Goal: Check status: Check status

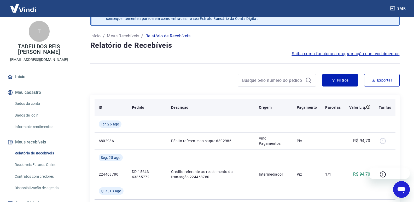
scroll to position [26, 0]
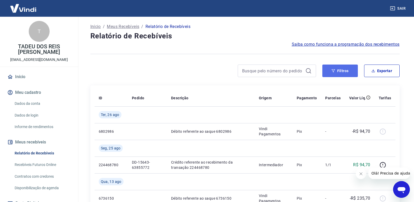
click at [350, 74] on button "Filtros" at bounding box center [341, 71] width 36 height 13
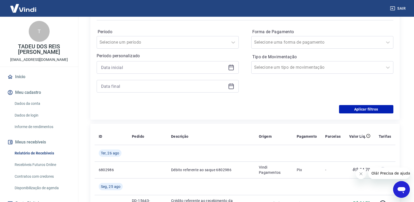
scroll to position [105, 0]
click at [152, 70] on input at bounding box center [163, 67] width 125 height 8
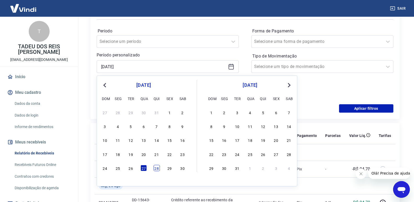
click at [158, 170] on div "28" at bounding box center [157, 168] width 6 height 6
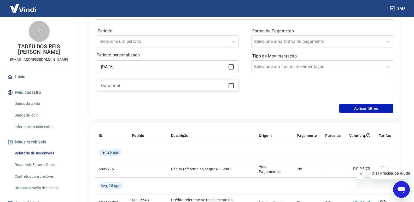
click at [232, 70] on icon at bounding box center [231, 66] width 5 height 5
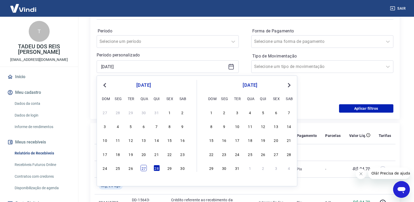
click at [145, 168] on div "27" at bounding box center [144, 168] width 6 height 6
type input "[DATE]"
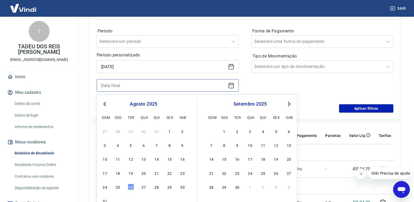
click at [142, 88] on input at bounding box center [163, 86] width 125 height 8
type input "[DATE]"
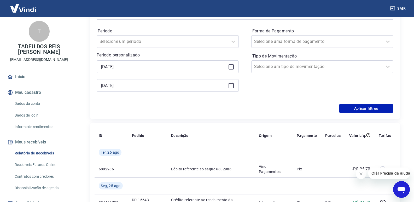
click at [282, 88] on div "Forma de Pagamento Selecione uma forma de pagamento Tipo de Movimentação Seleci…" at bounding box center [323, 62] width 142 height 71
click at [363, 110] on button "Aplicar filtros" at bounding box center [366, 108] width 54 height 8
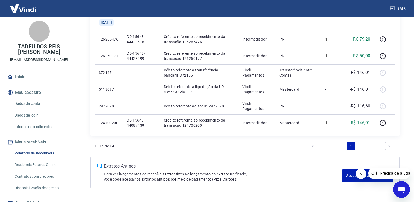
scroll to position [288, 0]
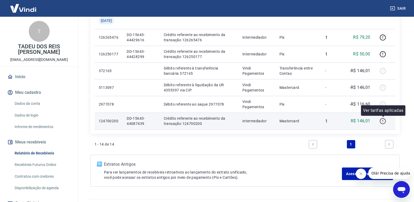
click at [384, 122] on icon "button" at bounding box center [383, 121] width 7 height 7
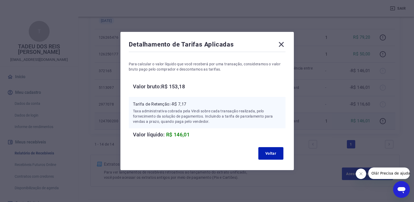
click at [284, 45] on icon at bounding box center [281, 44] width 8 height 8
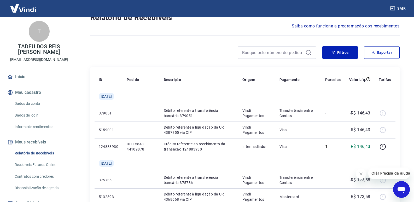
scroll to position [0, 0]
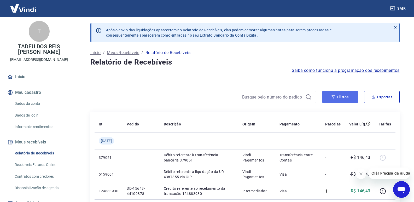
click at [349, 98] on button "Filtros" at bounding box center [341, 97] width 36 height 13
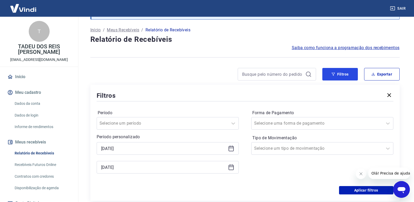
scroll to position [52, 0]
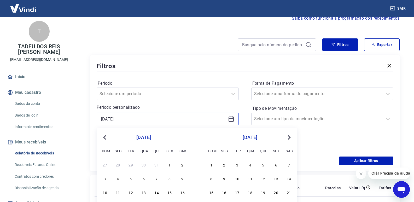
click at [130, 118] on input "[DATE]" at bounding box center [163, 119] width 125 height 8
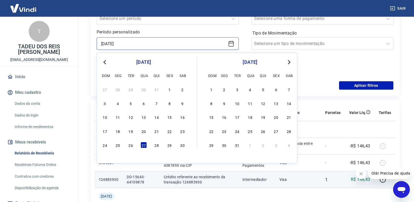
scroll to position [131, 0]
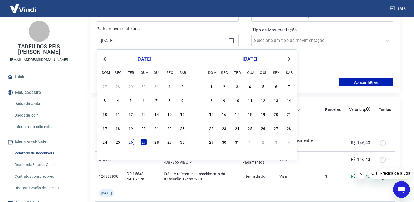
click at [132, 143] on div "26" at bounding box center [131, 142] width 6 height 6
type input "[DATE]"
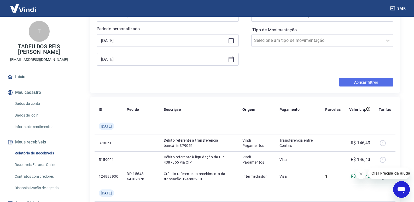
click at [354, 83] on button "Aplicar filtros" at bounding box center [366, 82] width 54 height 8
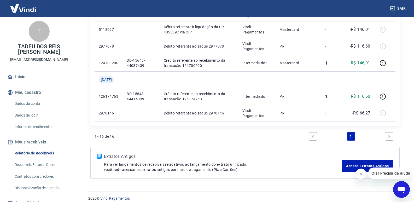
scroll to position [351, 0]
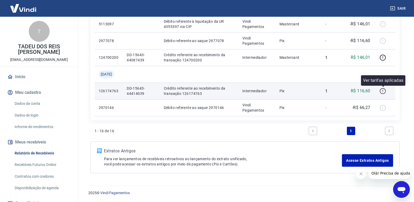
click at [383, 90] on icon "button" at bounding box center [383, 91] width 7 height 7
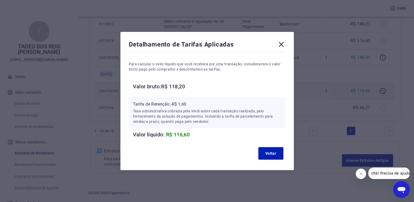
click at [281, 46] on icon at bounding box center [281, 44] width 8 height 8
